Goal: Information Seeking & Learning: Learn about a topic

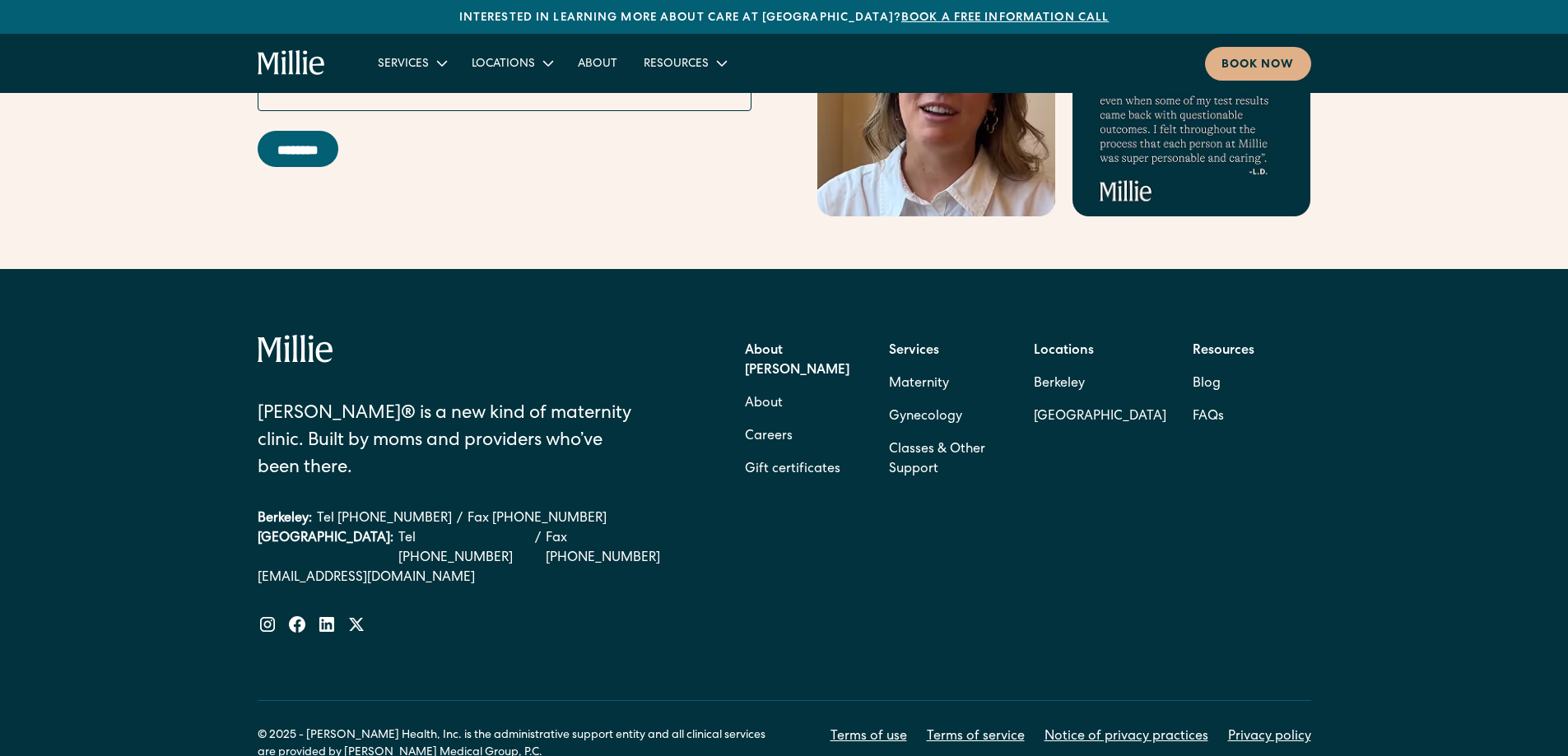
scroll to position [6644, 0]
